Goal: Information Seeking & Learning: Understand process/instructions

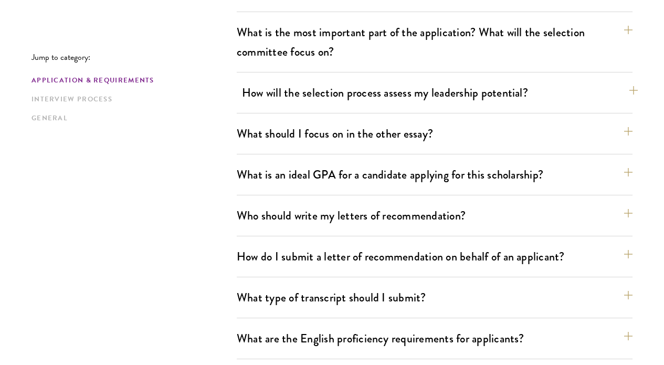
scroll to position [647, 0]
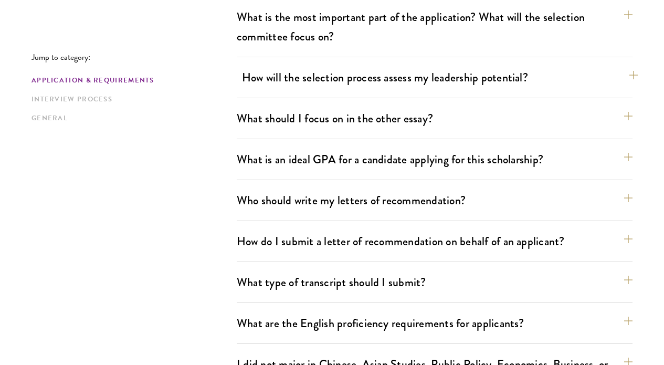
click at [358, 78] on button "How will the selection process assess my leadership potential?" at bounding box center [440, 78] width 396 height 24
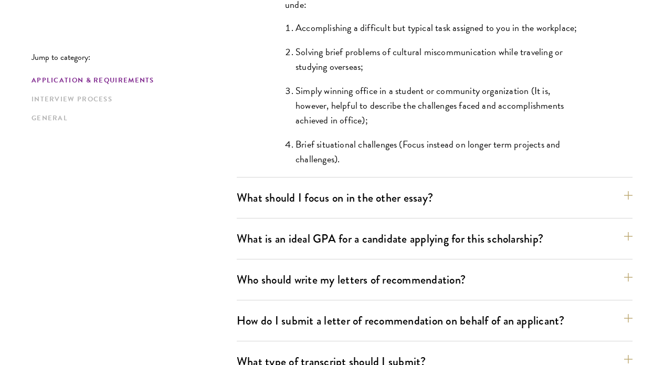
scroll to position [1079, 0]
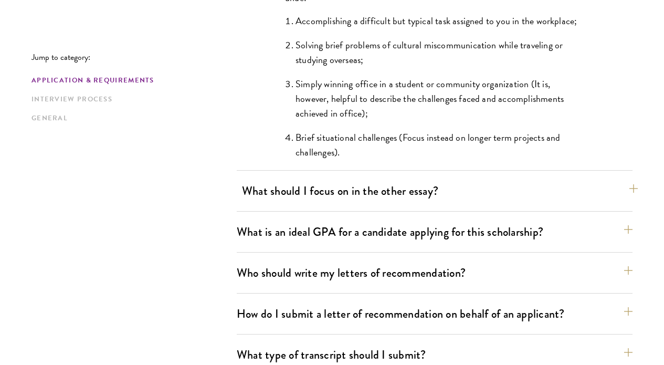
click at [265, 180] on button "What should I focus on in the other essay?" at bounding box center [440, 191] width 396 height 24
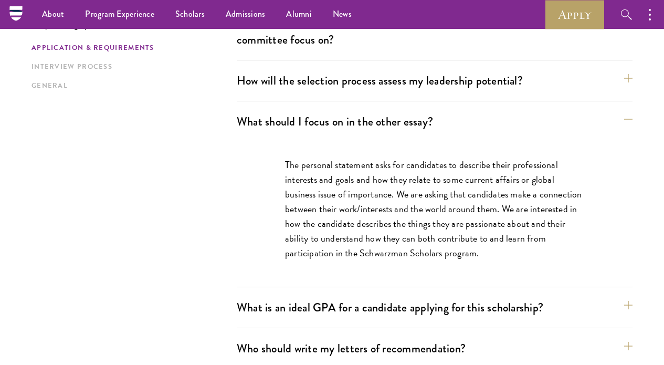
scroll to position [625, 0]
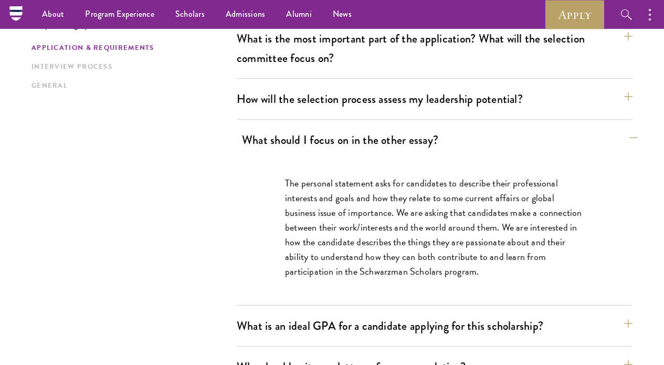
click at [275, 142] on button "What should I focus on in the other essay?" at bounding box center [440, 140] width 396 height 24
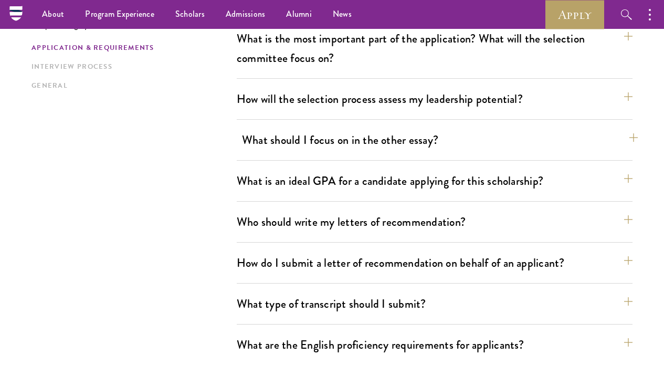
click at [261, 148] on button "What should I focus on in the other essay?" at bounding box center [440, 140] width 396 height 24
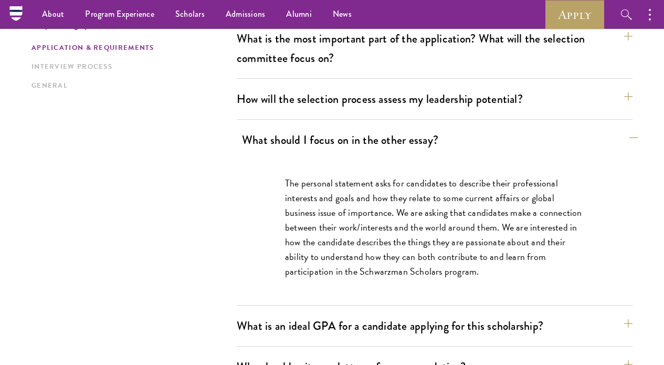
click at [257, 144] on button "What should I focus on in the other essay?" at bounding box center [440, 140] width 396 height 24
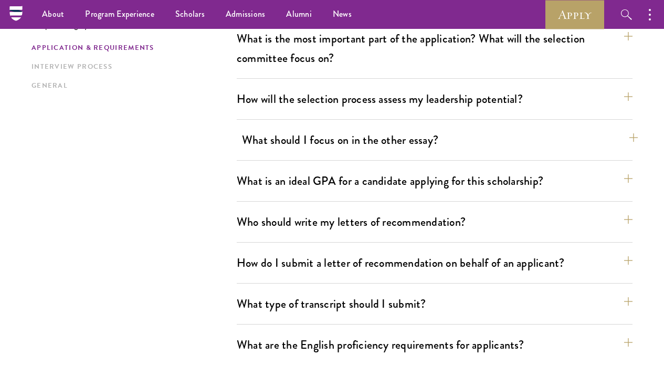
click at [257, 144] on button "What should I focus on in the other essay?" at bounding box center [440, 140] width 396 height 24
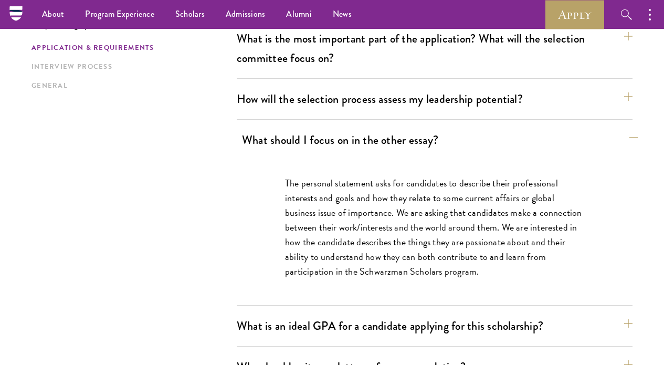
click at [257, 144] on button "What should I focus on in the other essay?" at bounding box center [440, 140] width 396 height 24
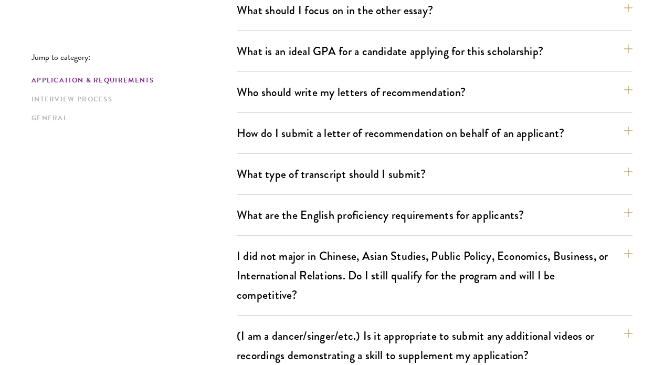
scroll to position [756, 0]
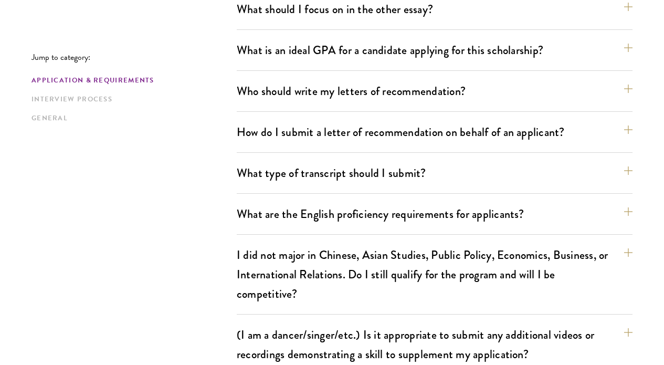
click at [282, 145] on div "How do I submit a letter of recommendation on behalf of an applicant? All recom…" at bounding box center [435, 136] width 396 height 33
click at [282, 138] on button "How do I submit a letter of recommendation on behalf of an applicant?" at bounding box center [440, 132] width 396 height 24
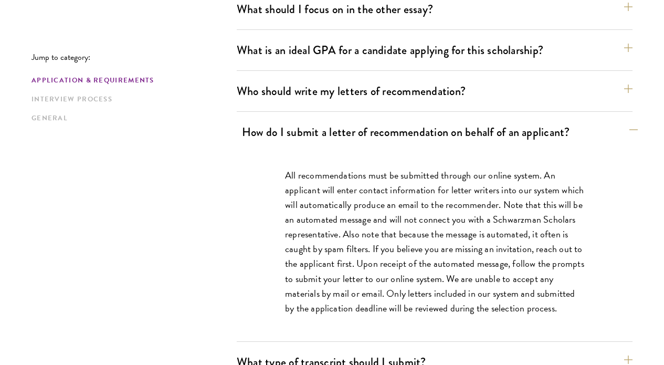
click at [271, 122] on button "How do I submit a letter of recommendation on behalf of an applicant?" at bounding box center [440, 132] width 396 height 24
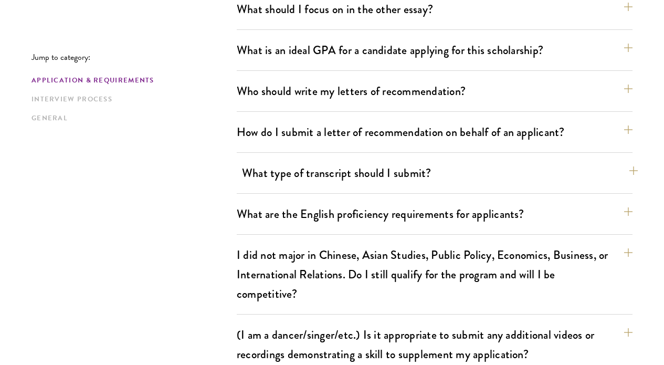
click at [267, 164] on button "What type of transcript should I submit?" at bounding box center [440, 173] width 396 height 24
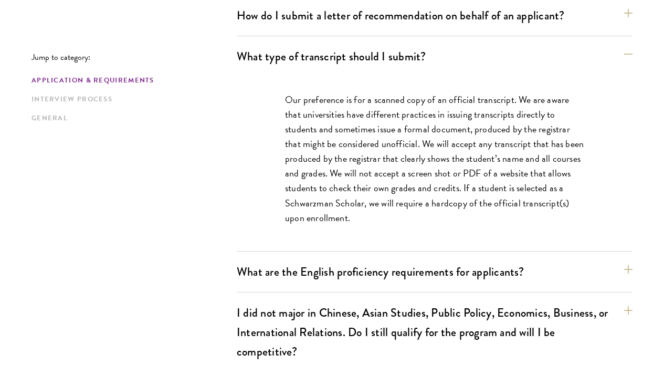
scroll to position [874, 0]
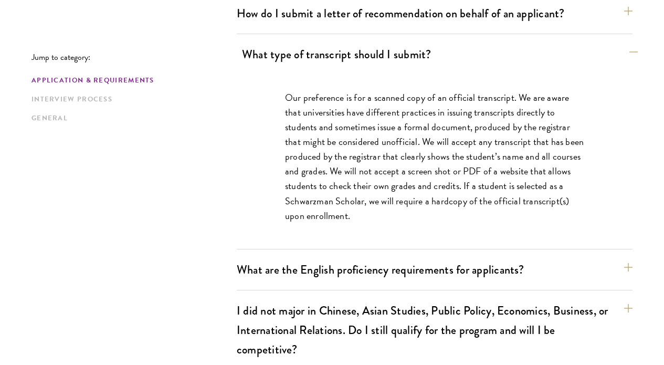
click at [296, 55] on button "What type of transcript should I submit?" at bounding box center [440, 54] width 396 height 24
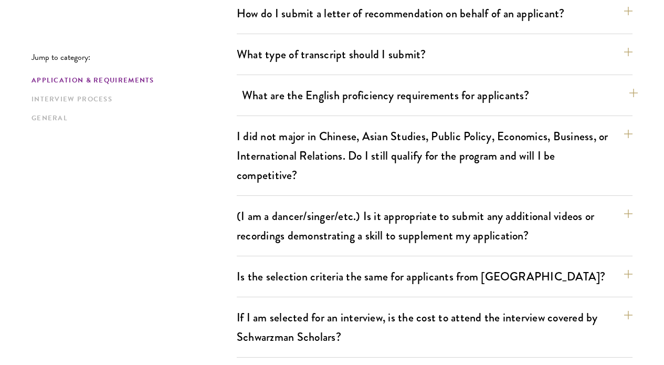
click at [276, 98] on button "What are the English proficiency requirements for applicants?" at bounding box center [440, 95] width 396 height 24
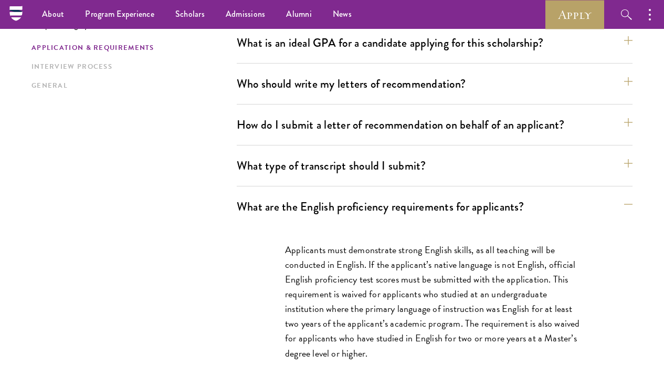
scroll to position [763, 0]
click at [307, 208] on button "What are the English proficiency requirements for applicants?" at bounding box center [440, 207] width 396 height 24
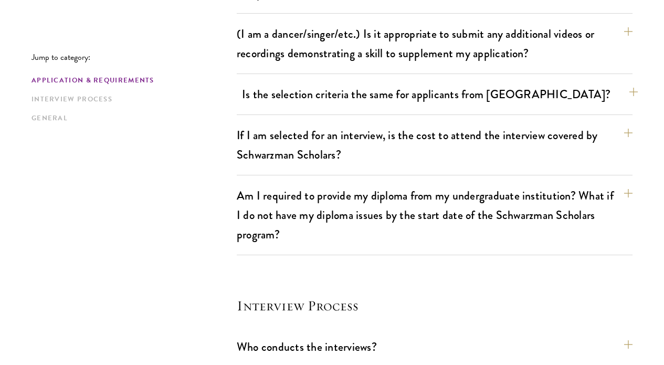
scroll to position [1058, 0]
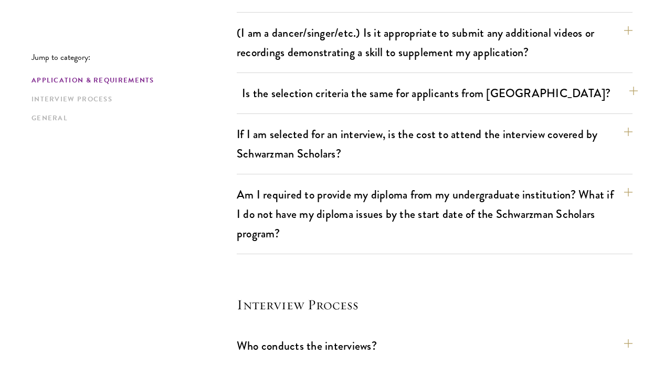
click at [256, 89] on button "Is the selection criteria the same for applicants from China?" at bounding box center [440, 93] width 396 height 24
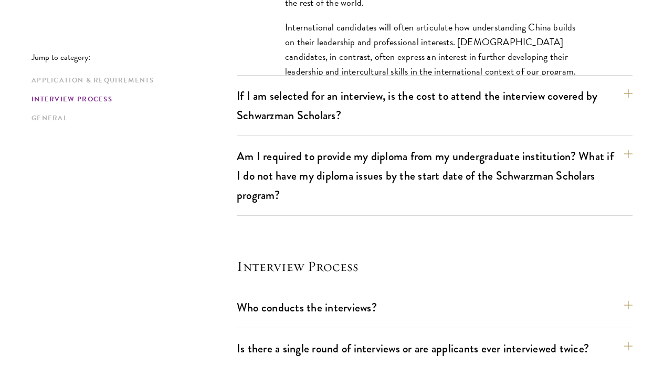
scroll to position [1280, 0]
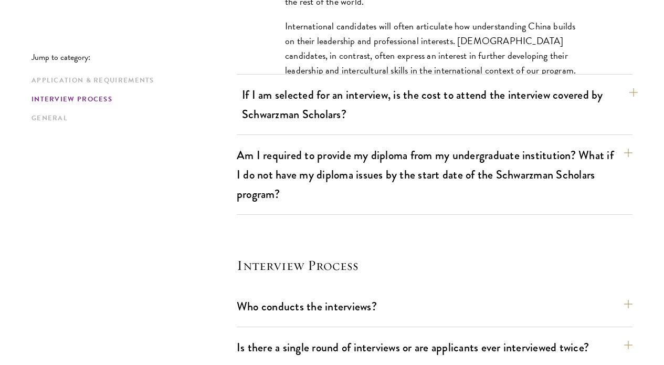
click at [251, 109] on button "If I am selected for an interview, is the cost to attend the interview covered …" at bounding box center [440, 104] width 396 height 43
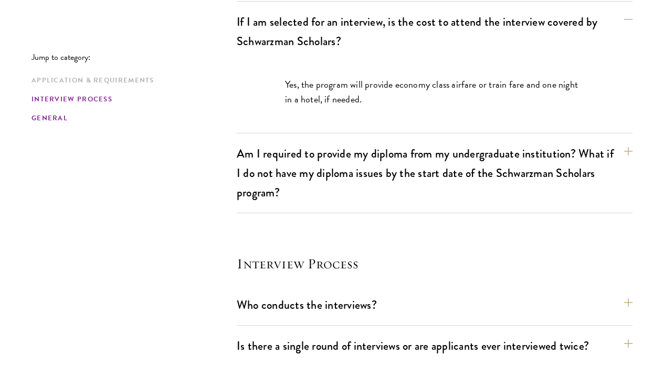
scroll to position [1170, 0]
click at [205, 179] on div "Jump to category: Application & Requirements Interview Process General Applicat…" at bounding box center [331, 92] width 601 height 1904
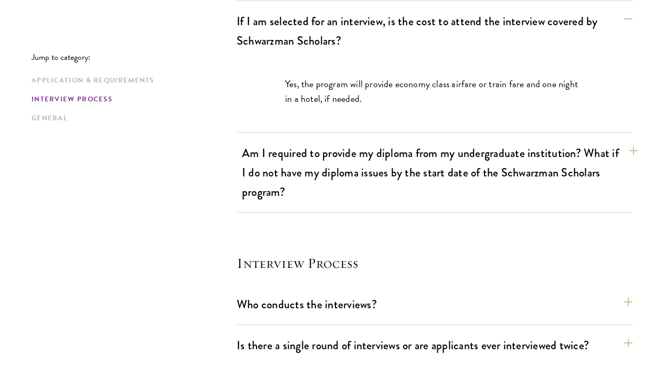
click at [246, 172] on button "Am I required to provide my diploma from my undergraduate institution? What if …" at bounding box center [440, 172] width 396 height 62
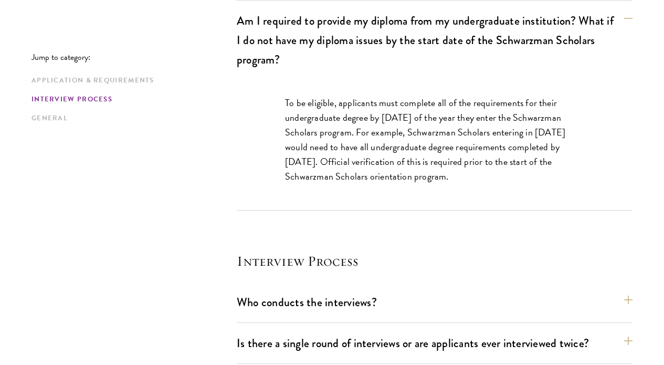
scroll to position [1235, 0]
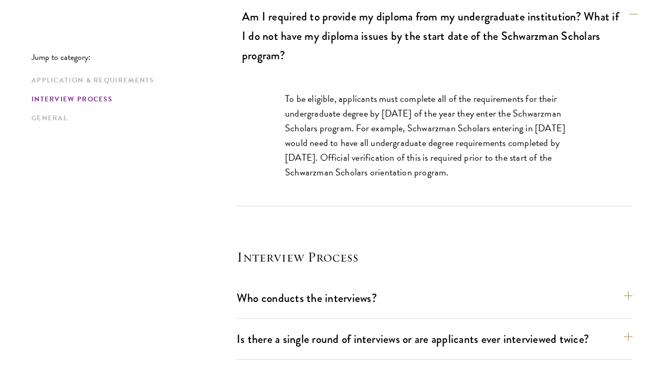
click at [340, 30] on button "Am I required to provide my diploma from my undergraduate institution? What if …" at bounding box center [440, 36] width 396 height 62
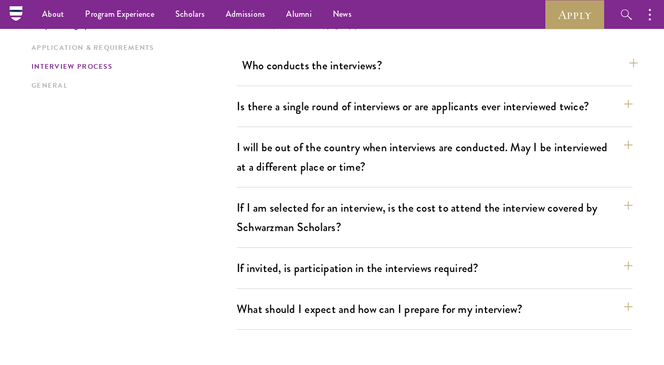
scroll to position [1337, 0]
click at [322, 77] on button "Who conducts the interviews?" at bounding box center [440, 66] width 396 height 24
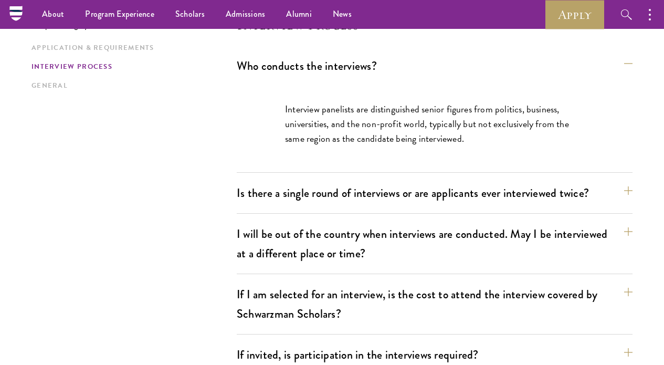
scroll to position [1378, 0]
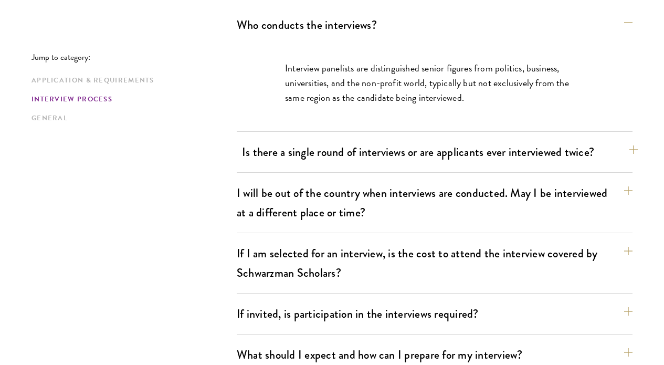
click at [314, 156] on button "Is there a single round of interviews or are applicants ever interviewed twice?" at bounding box center [440, 152] width 396 height 24
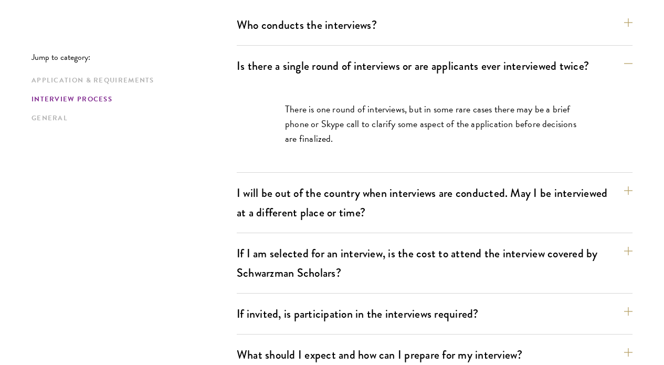
scroll to position [1397, 0]
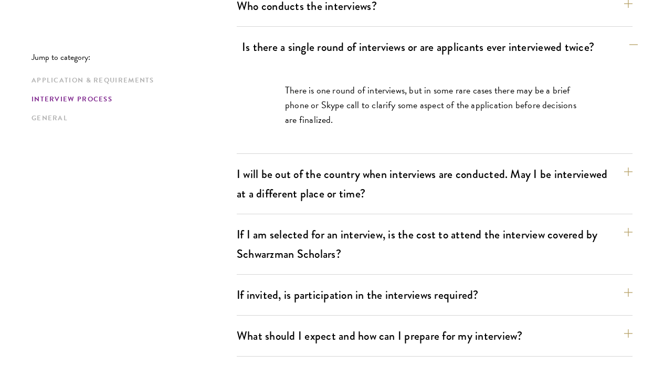
click at [358, 40] on button "Is there a single round of interviews or are applicants ever interviewed twice?" at bounding box center [440, 47] width 396 height 24
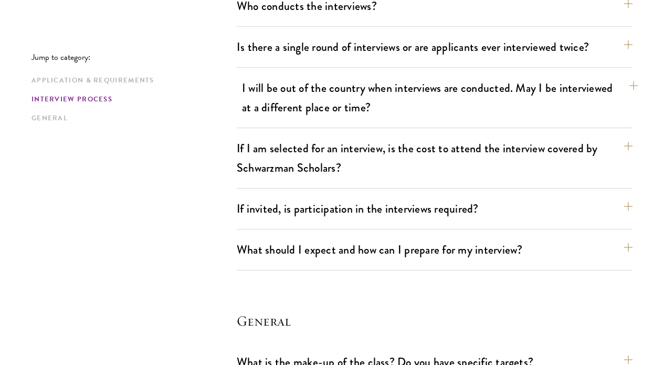
scroll to position [1428, 0]
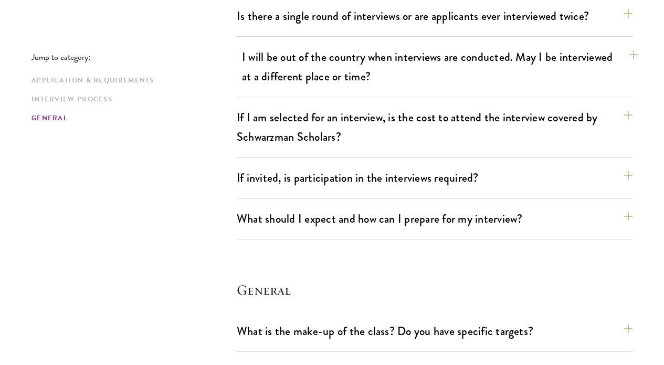
click at [351, 82] on button "I will be out of the country when interviews are conducted. May I be interviewe…" at bounding box center [440, 66] width 396 height 43
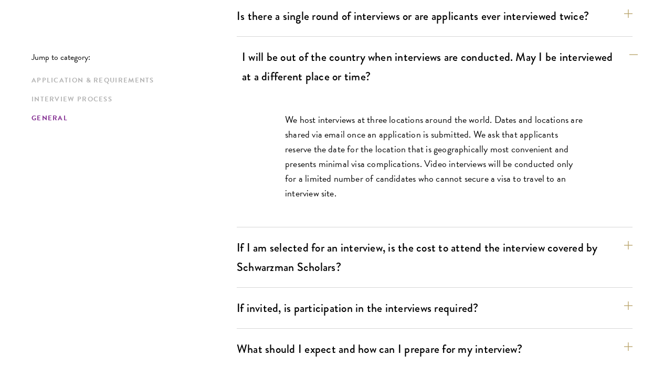
click at [350, 82] on button "I will be out of the country when interviews are conducted. May I be interviewe…" at bounding box center [440, 66] width 396 height 43
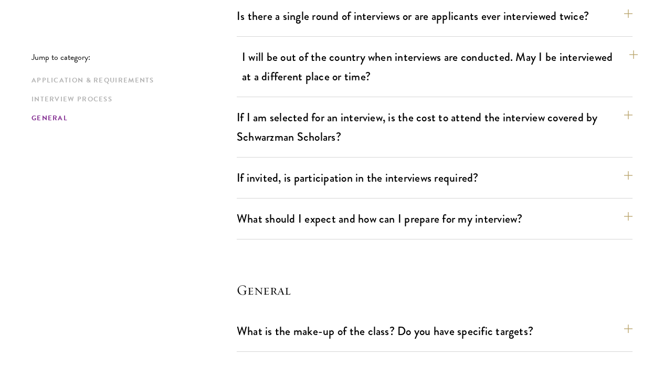
click at [344, 81] on button "I will be out of the country when interviews are conducted. May I be interviewe…" at bounding box center [440, 66] width 396 height 43
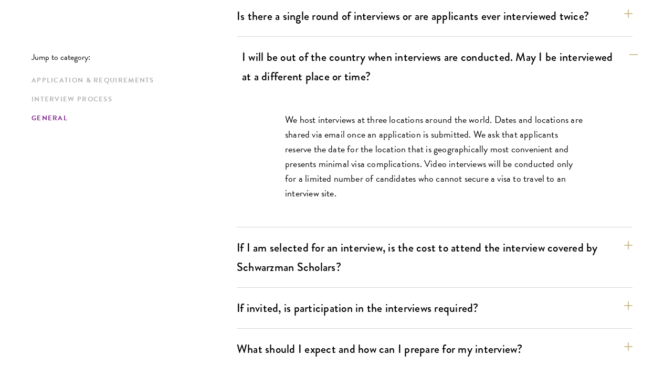
click at [344, 81] on button "I will be out of the country when interviews are conducted. May I be interviewe…" at bounding box center [440, 66] width 396 height 43
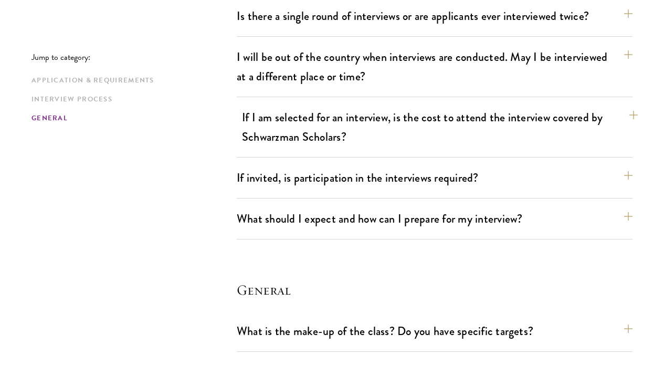
click at [349, 126] on button "If I am selected for an interview, is the cost to attend the interview covered …" at bounding box center [440, 126] width 396 height 43
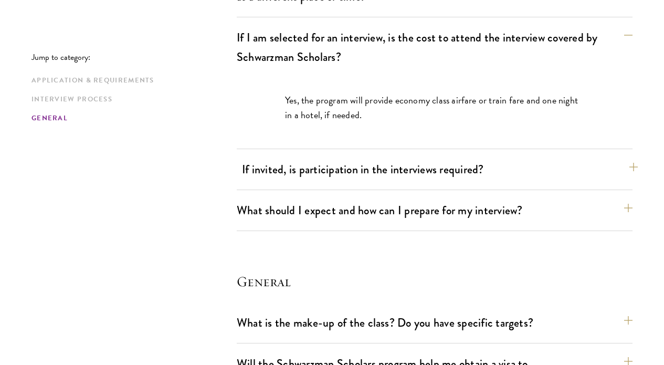
click at [351, 169] on button "If invited, is participation in the interviews required?" at bounding box center [440, 169] width 396 height 24
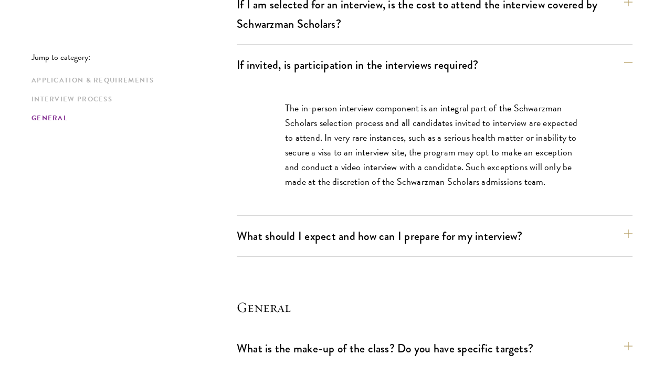
scroll to position [1579, 0]
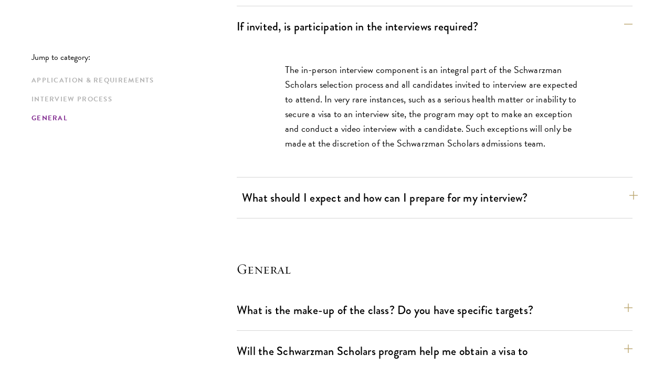
click at [339, 196] on button "What should I expect and how can I prepare for my interview?" at bounding box center [440, 198] width 396 height 24
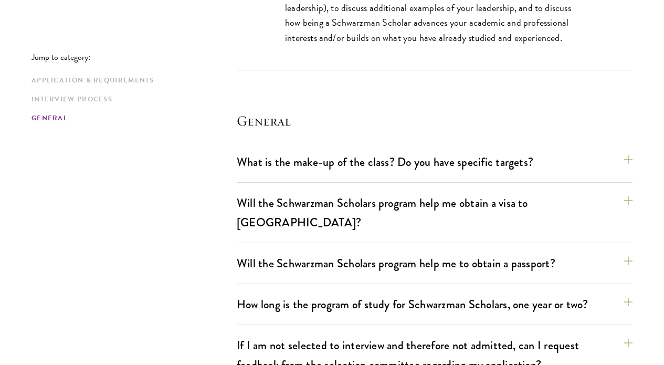
scroll to position [2233, 0]
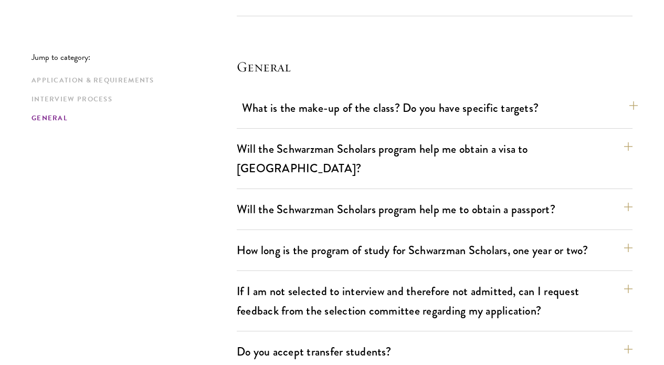
click at [275, 102] on button "What is the make-up of the class? Do you have specific targets?" at bounding box center [440, 108] width 396 height 24
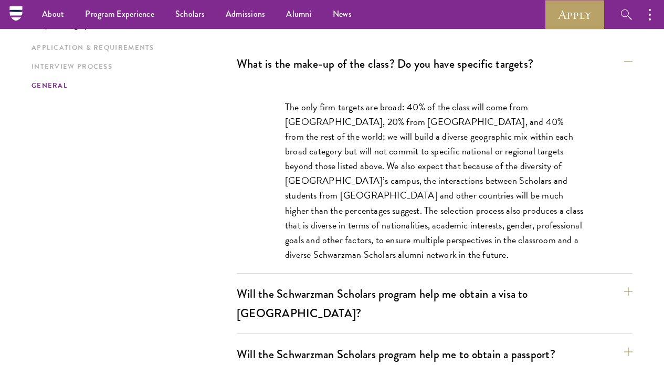
scroll to position [1604, 0]
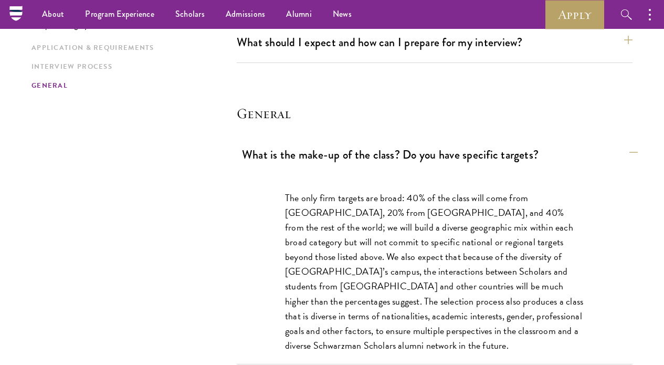
click at [276, 146] on button "What is the make-up of the class? Do you have specific targets?" at bounding box center [440, 155] width 396 height 24
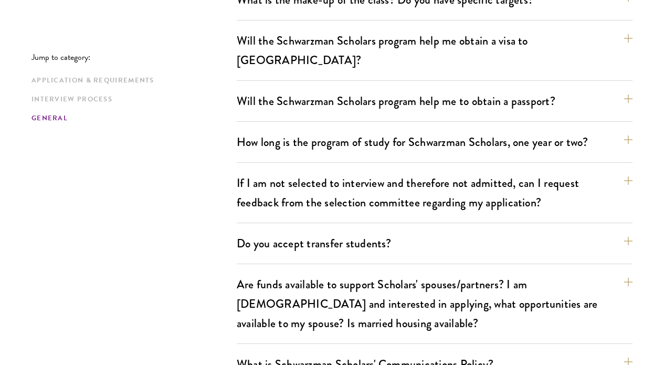
scroll to position [1765, 0]
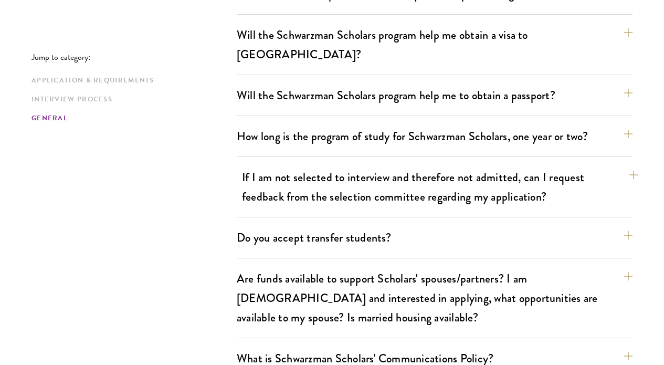
click at [266, 165] on button "If I am not selected to interview and therefore not admitted, can I request fee…" at bounding box center [440, 186] width 396 height 43
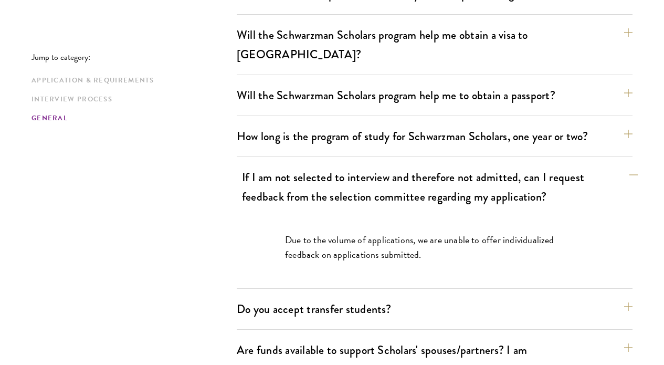
click at [271, 165] on button "If I am not selected to interview and therefore not admitted, can I request fee…" at bounding box center [440, 186] width 396 height 43
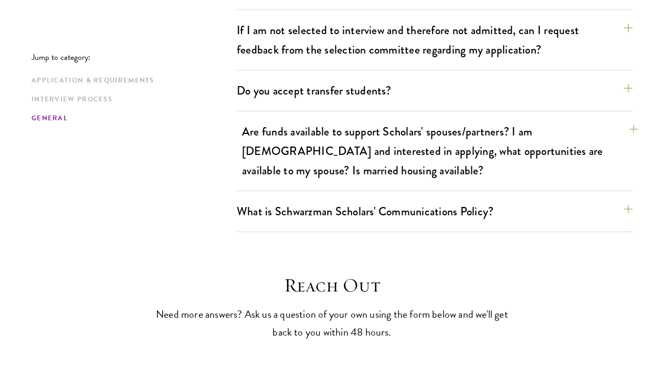
scroll to position [1918, 0]
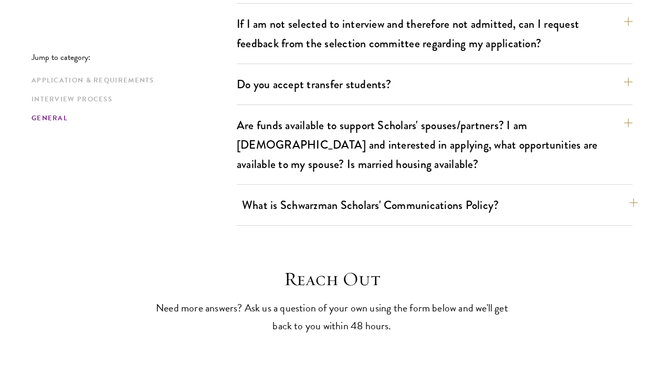
click at [270, 193] on button "What is Schwarzman Scholars' Communications Policy?" at bounding box center [440, 205] width 396 height 24
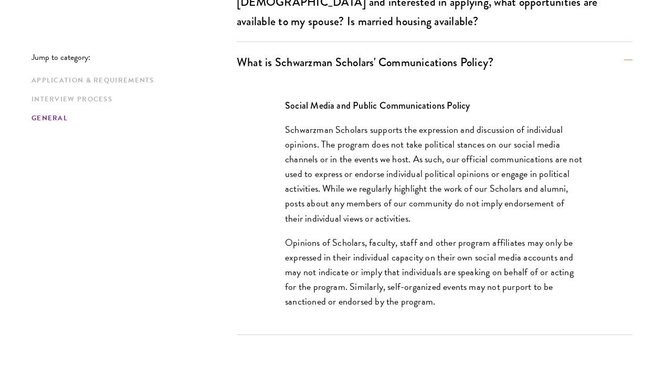
scroll to position [2061, 0]
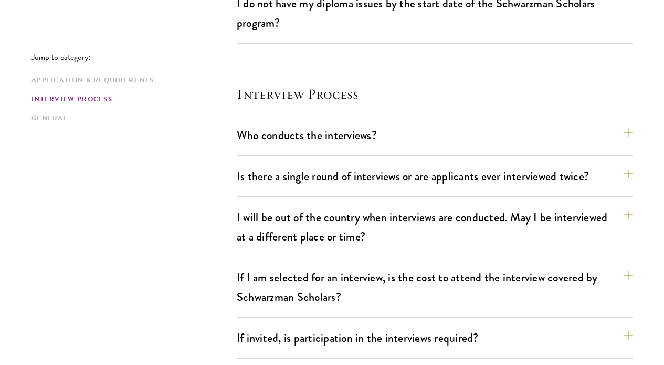
scroll to position [1329, 0]
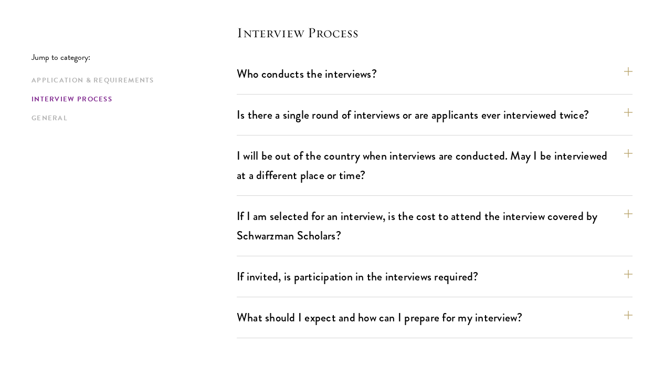
click at [375, 87] on div "Who conducts the interviews? Interview panelists are distinguished senior figur…" at bounding box center [435, 78] width 396 height 33
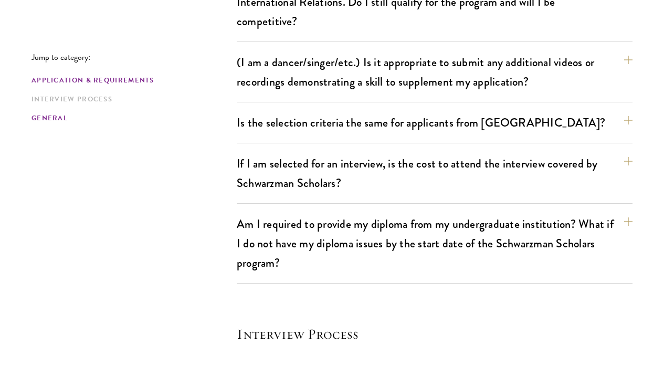
scroll to position [1041, 0]
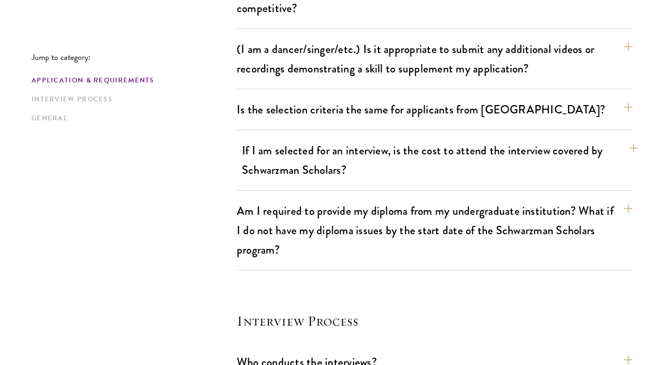
click at [243, 146] on button "If I am selected for an interview, is the cost to attend the interview covered …" at bounding box center [440, 159] width 396 height 43
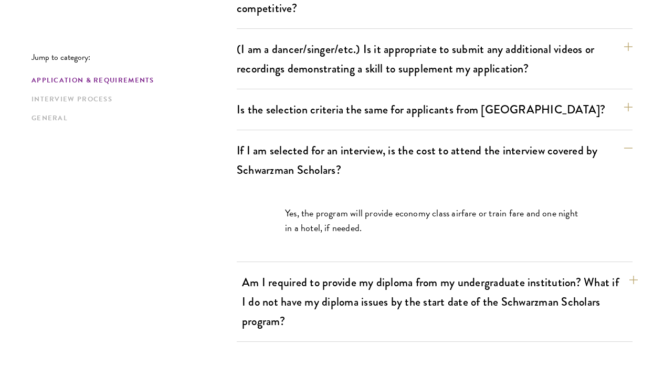
click at [293, 286] on button "Am I required to provide my diploma from my undergraduate institution? What if …" at bounding box center [440, 301] width 396 height 62
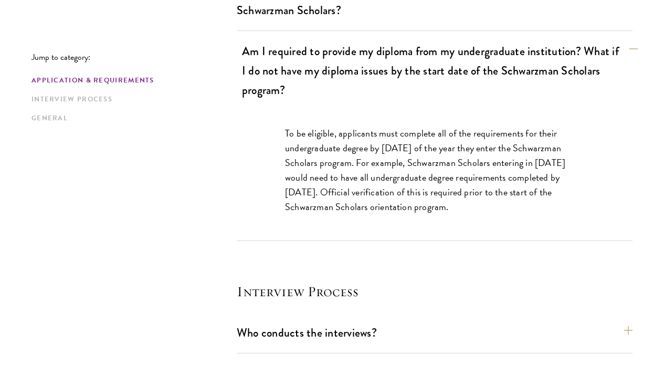
scroll to position [1302, 0]
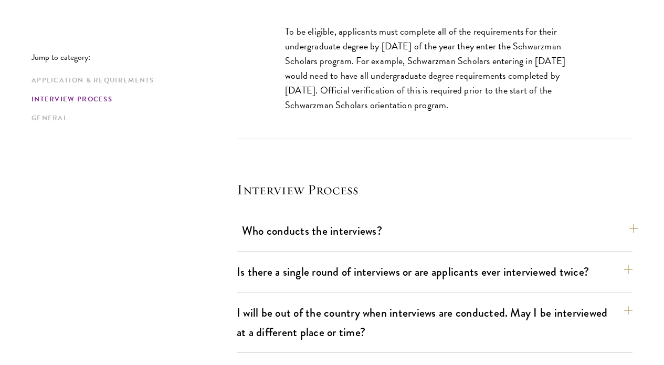
click at [304, 238] on button "Who conducts the interviews?" at bounding box center [440, 231] width 396 height 24
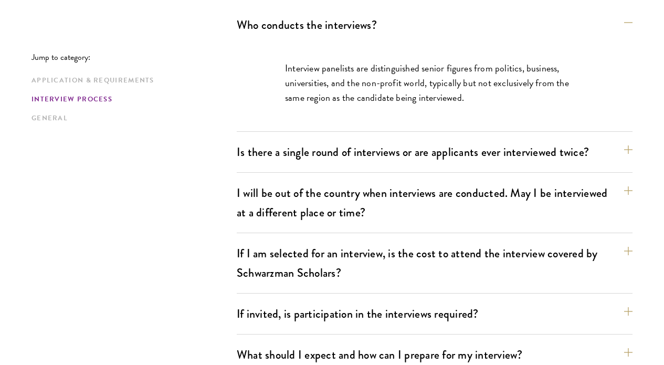
scroll to position [1382, 0]
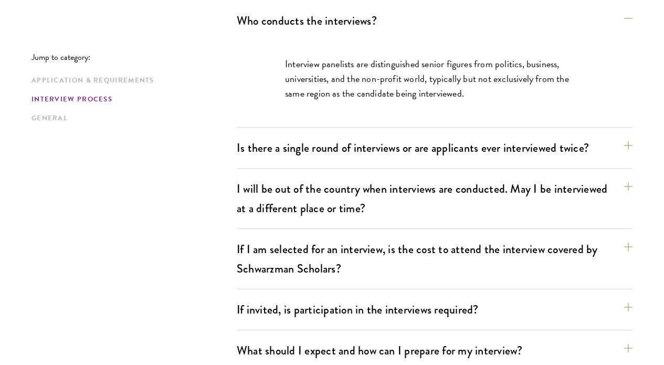
click at [309, 165] on div "Is there a single round of interviews or are applicants ever interviewed twice?…" at bounding box center [435, 152] width 396 height 33
click at [315, 133] on div "Who conducts the interviews? Interview panelists are distinguished senior figur…" at bounding box center [435, 190] width 396 height 362
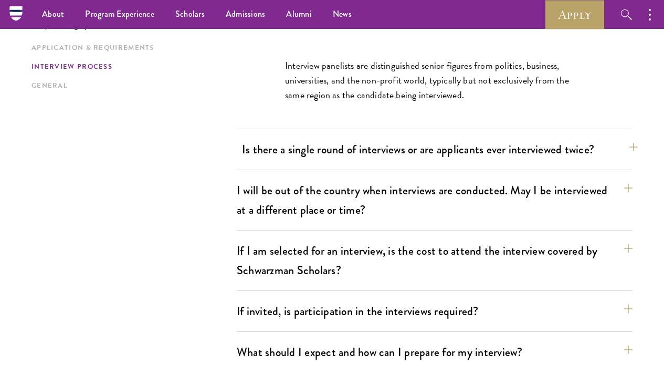
click at [315, 152] on button "Is there a single round of interviews or are applicants ever interviewed twice?" at bounding box center [440, 149] width 396 height 24
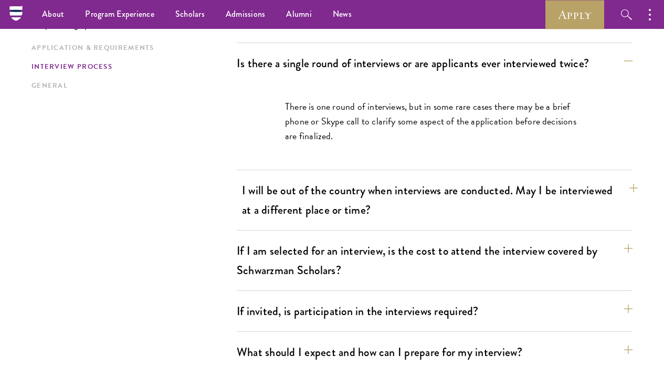
click at [323, 200] on button "I will be out of the country when interviews are conducted. May I be interviewe…" at bounding box center [440, 199] width 396 height 43
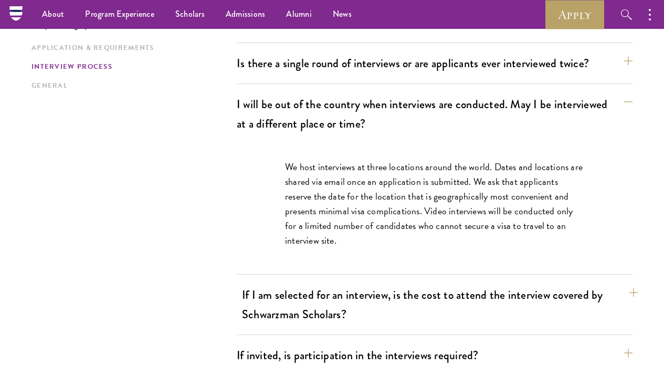
click at [333, 286] on button "If I am selected for an interview, is the cost to attend the interview covered …" at bounding box center [440, 304] width 396 height 43
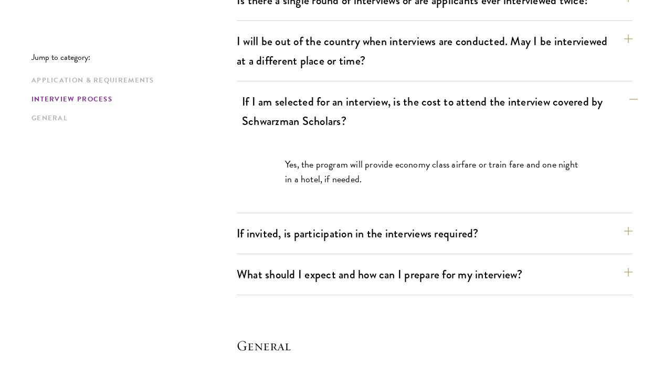
scroll to position [1470, 0]
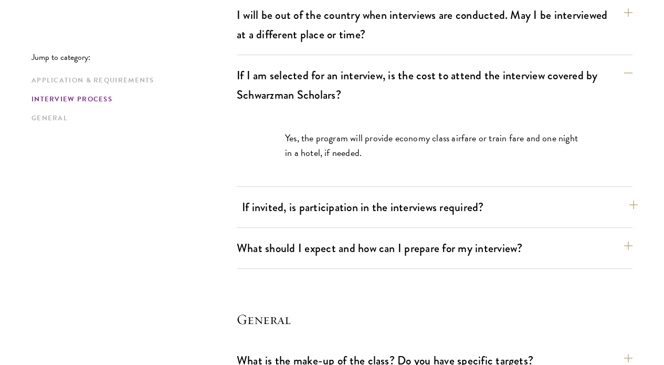
click at [331, 207] on button "If invited, is participation in the interviews required?" at bounding box center [440, 207] width 396 height 24
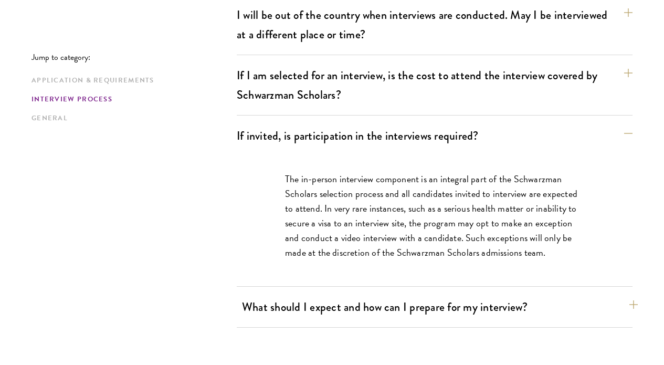
click at [332, 301] on button "What should I expect and how can I prepare for my interview?" at bounding box center [440, 307] width 396 height 24
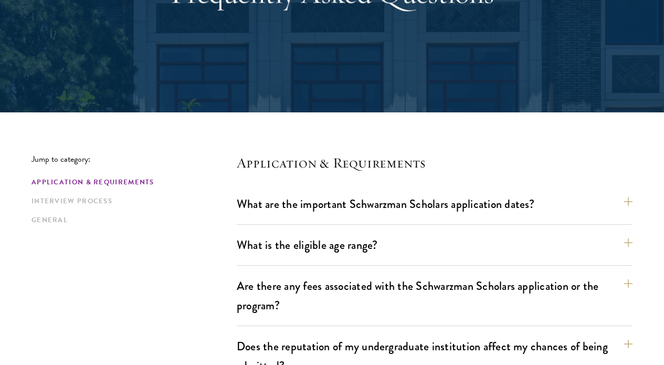
scroll to position [255, 0]
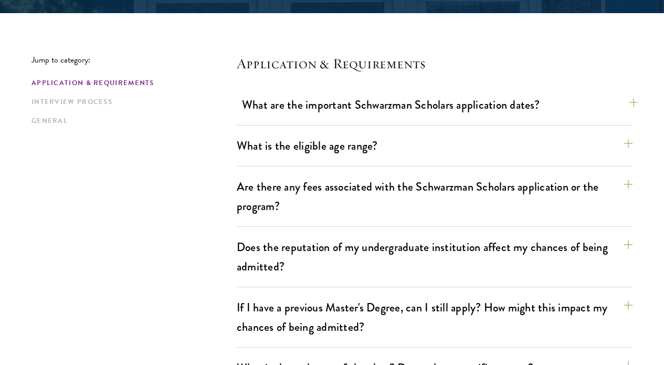
click at [351, 115] on button "What are the important Schwarzman Scholars application dates?" at bounding box center [440, 105] width 396 height 24
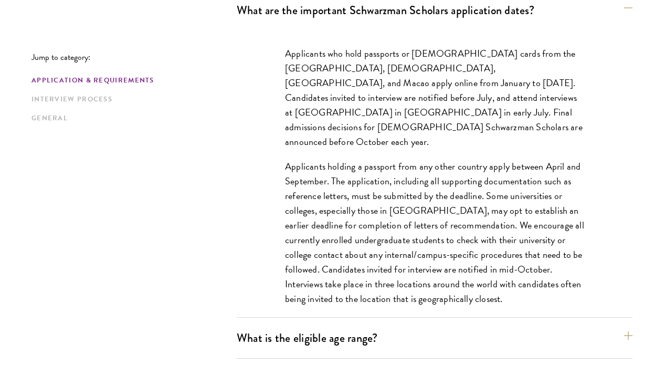
scroll to position [350, 0]
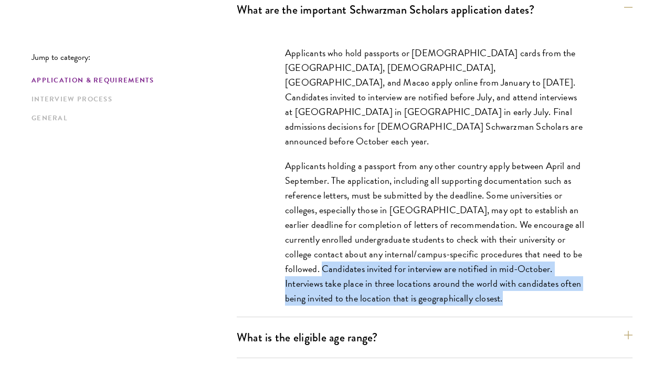
drag, startPoint x: 324, startPoint y: 253, endPoint x: 518, endPoint y: 277, distance: 196.0
click at [518, 277] on p "Applicants holding a passport from any other country apply between April and Se…" at bounding box center [434, 231] width 299 height 147
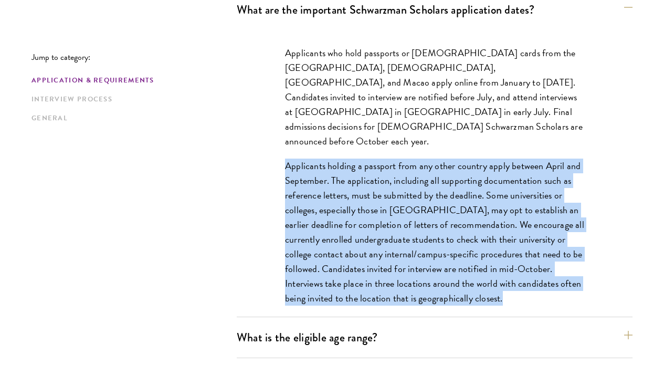
drag, startPoint x: 282, startPoint y: 150, endPoint x: 592, endPoint y: 284, distance: 337.4
click at [592, 284] on div "Applicants who hold passports or permanent resident cards from the Chinese main…" at bounding box center [434, 181] width 362 height 302
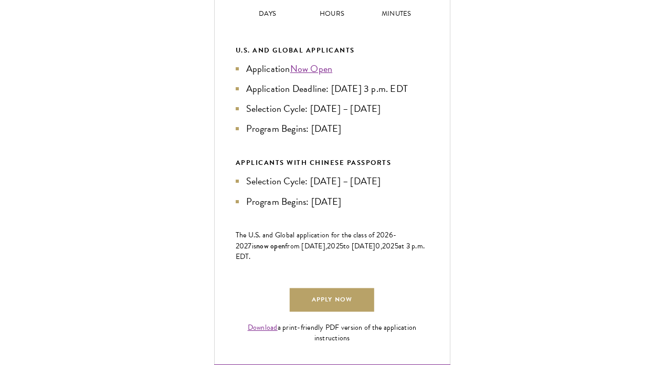
scroll to position [513, 0]
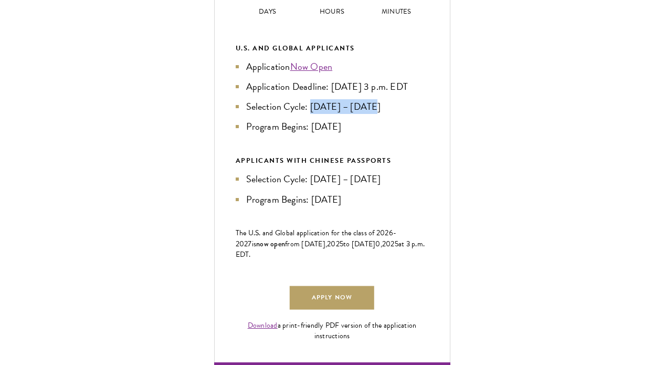
drag, startPoint x: 310, startPoint y: 136, endPoint x: 392, endPoint y: 136, distance: 81.8
click at [392, 114] on li "Selection Cycle: [DATE] – [DATE]" at bounding box center [332, 106] width 193 height 15
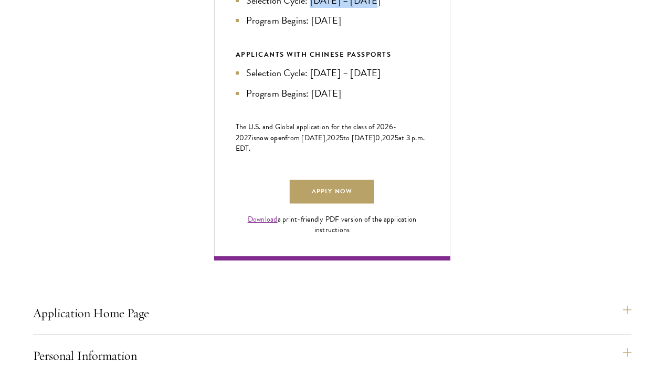
scroll to position [638, 0]
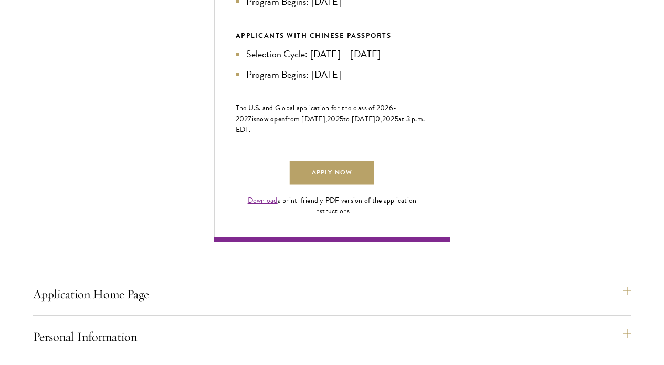
click at [274, 206] on link "Download" at bounding box center [263, 200] width 30 height 11
click at [381, 81] on ul "Selection Cycle: [DATE] – [DATE] Program Begins: [DATE]" at bounding box center [332, 64] width 193 height 35
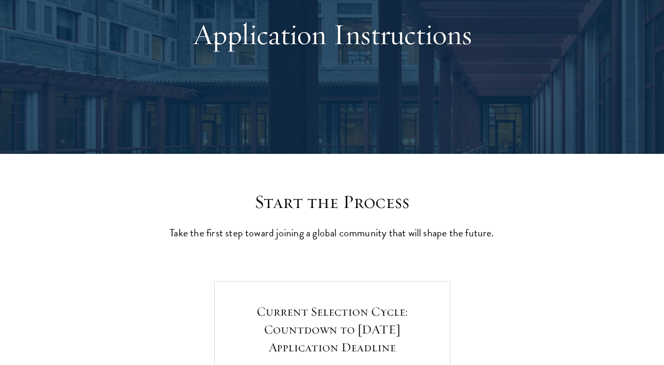
scroll to position [350, 0]
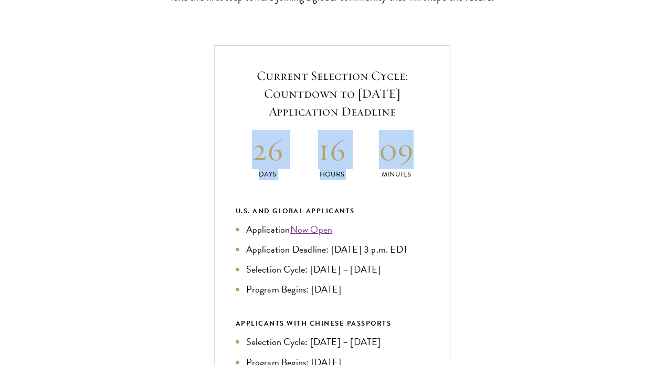
drag, startPoint x: 260, startPoint y: 174, endPoint x: 410, endPoint y: 169, distance: 150.1
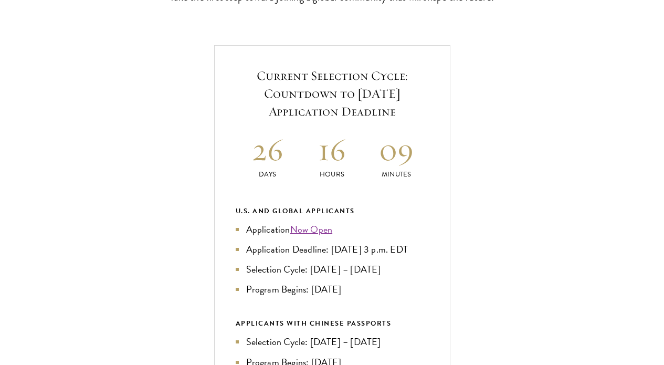
click at [404, 169] on h2 "09" at bounding box center [396, 149] width 65 height 39
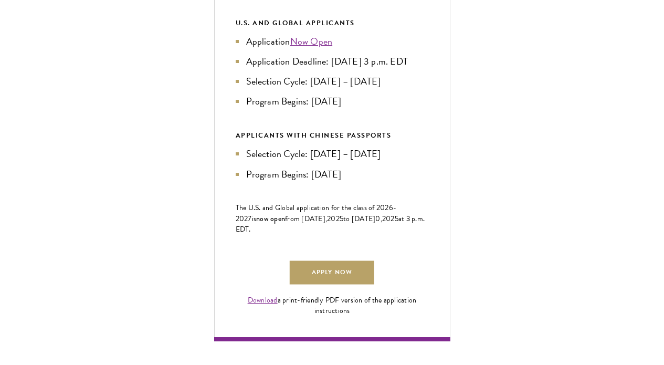
scroll to position [558, 0]
